Goal: Check status: Check status

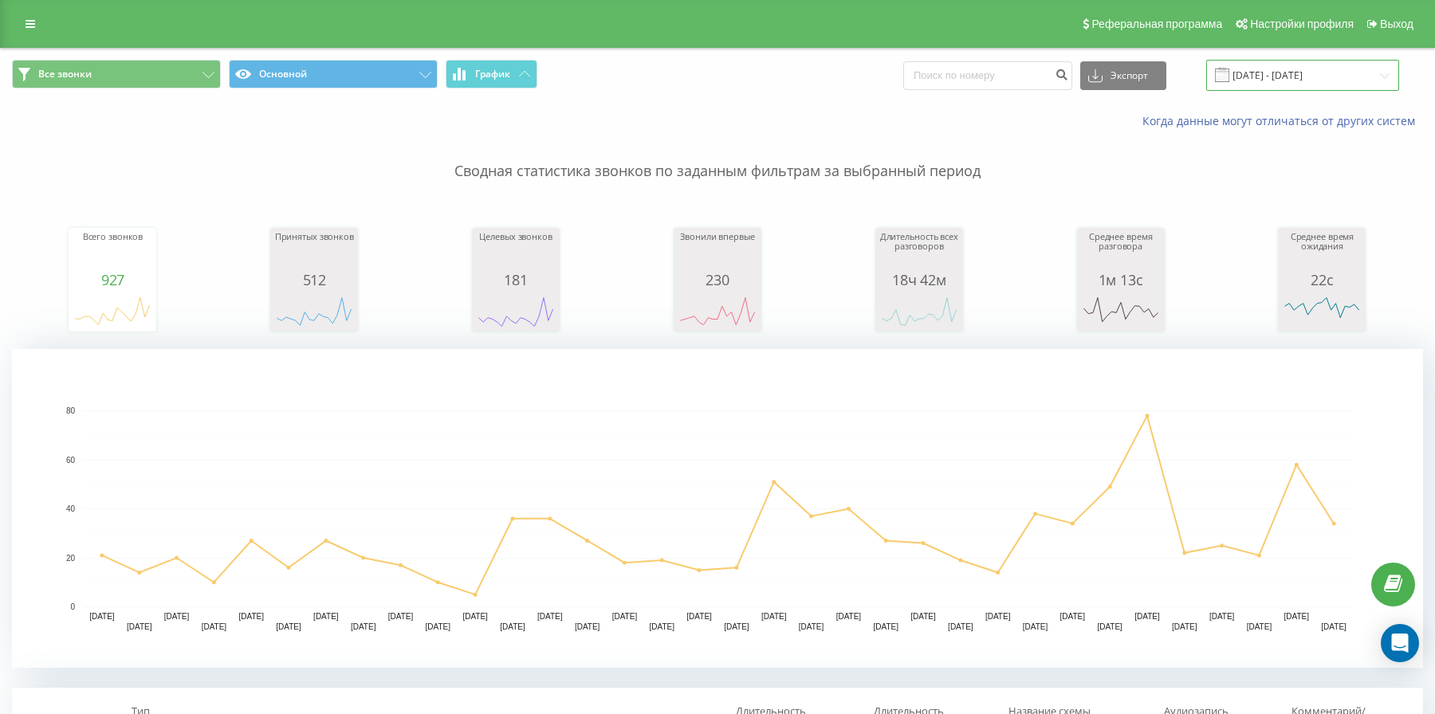
click at [1267, 81] on input "[DATE] - [DATE]" at bounding box center [1302, 75] width 193 height 31
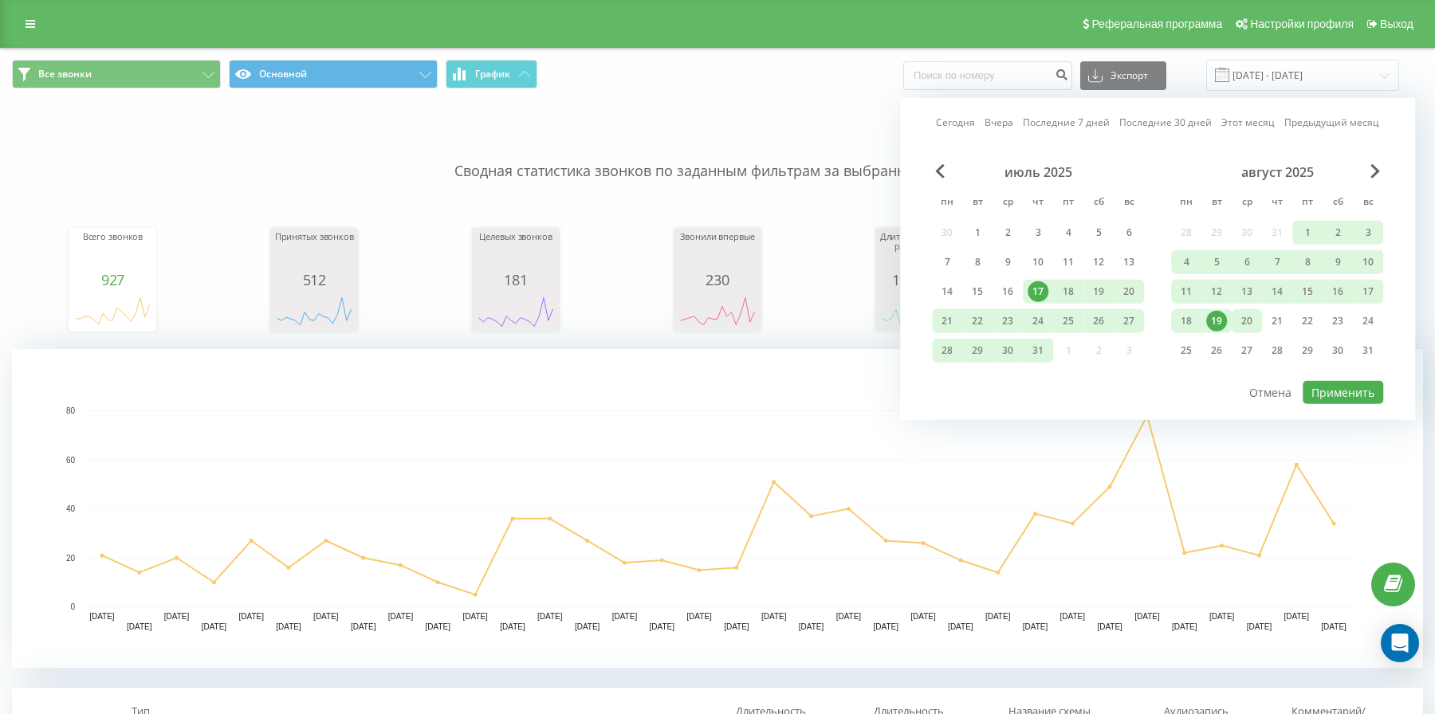
click at [1254, 328] on div "20" at bounding box center [1246, 321] width 21 height 21
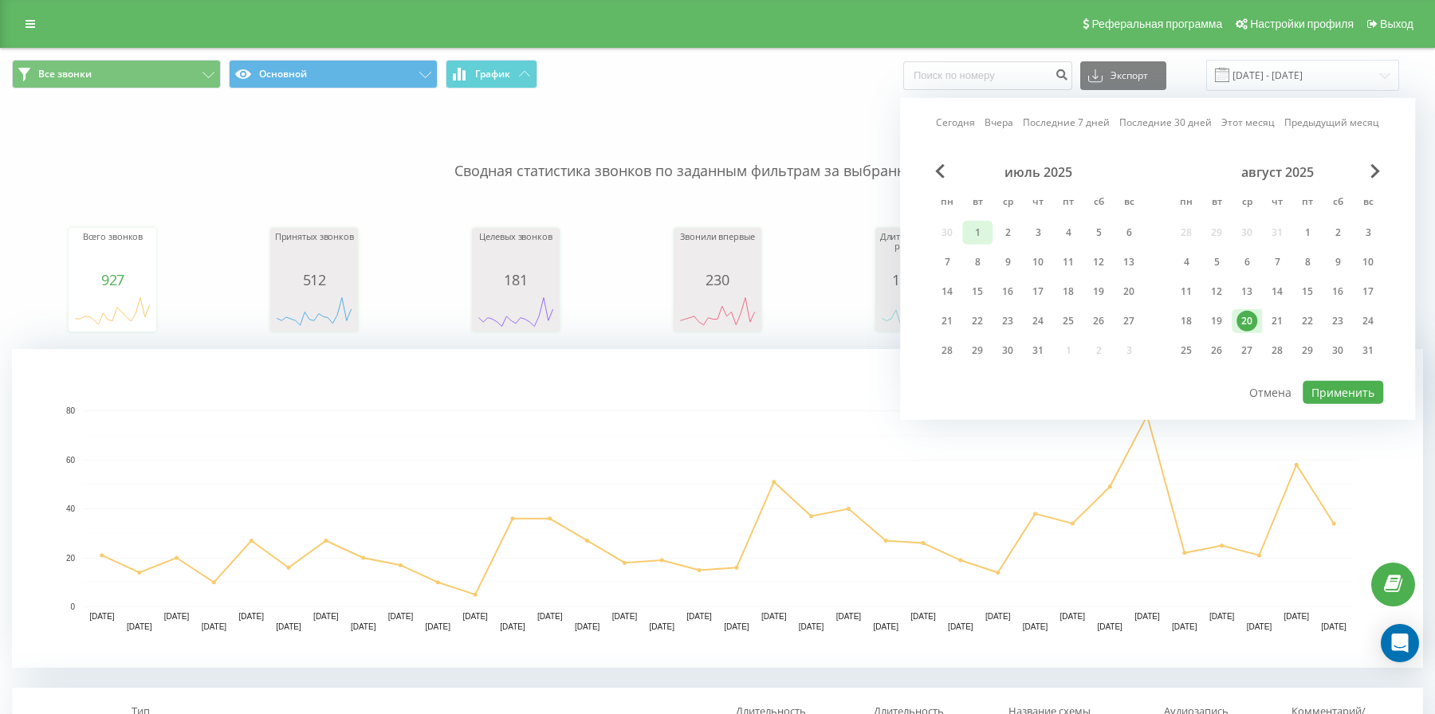
click at [984, 230] on div "1" at bounding box center [977, 232] width 21 height 21
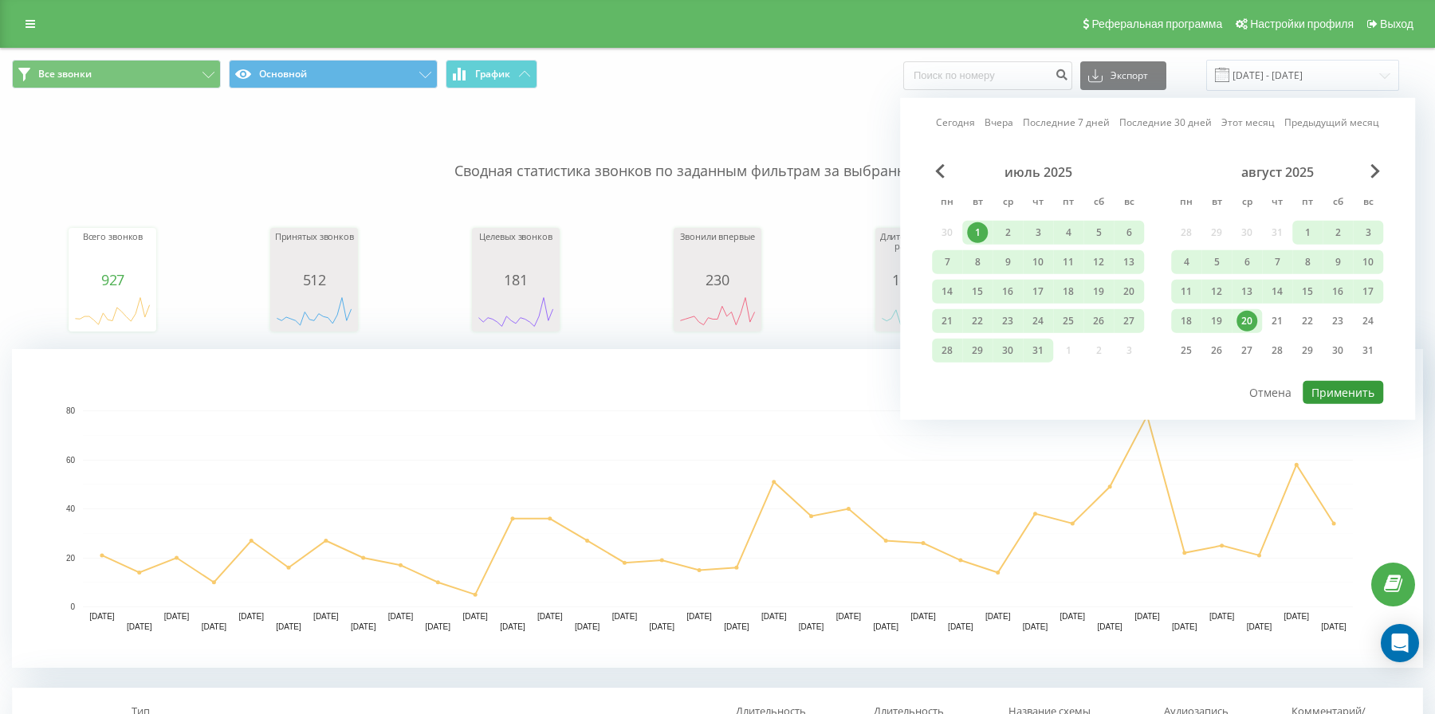
click at [1358, 395] on button "Применить" at bounding box center [1343, 392] width 81 height 23
type input "01.07.2025 - 20.08.2025"
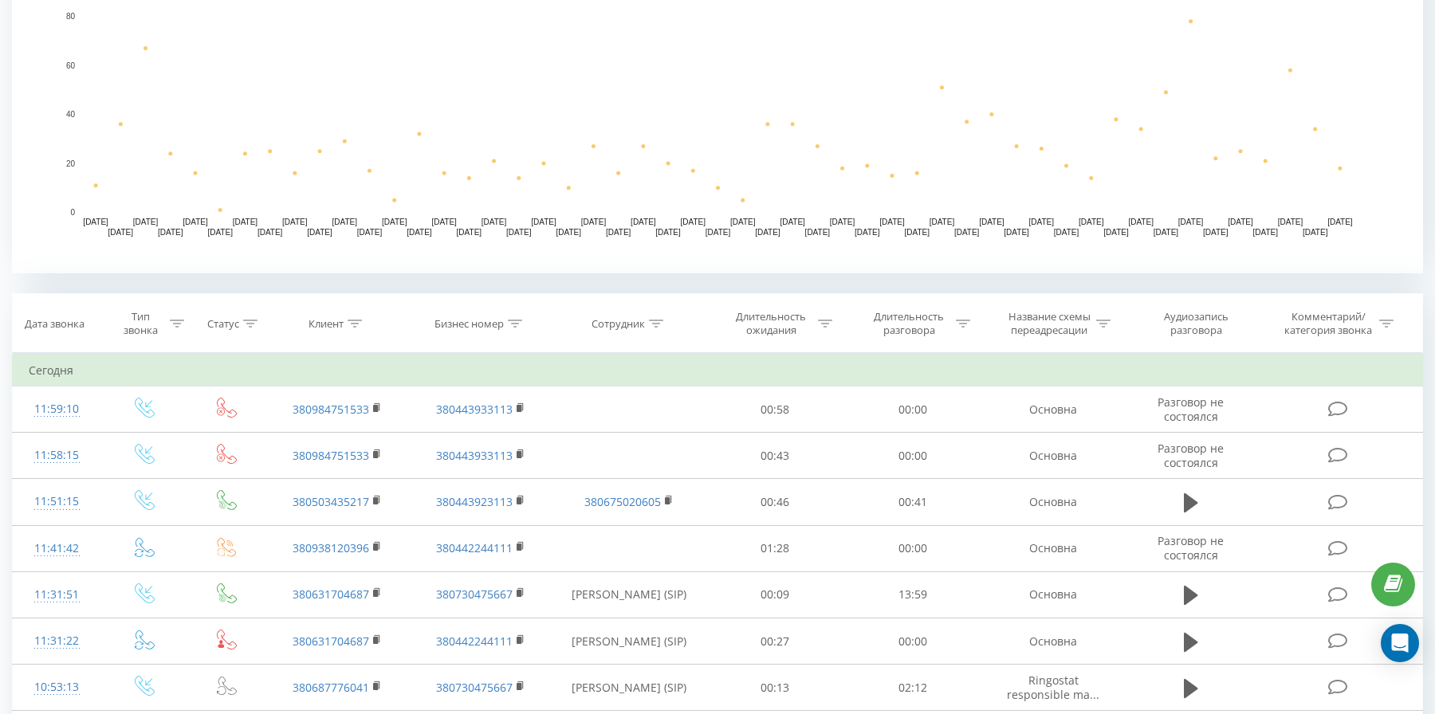
scroll to position [396, 0]
